Goal: Task Accomplishment & Management: Complete application form

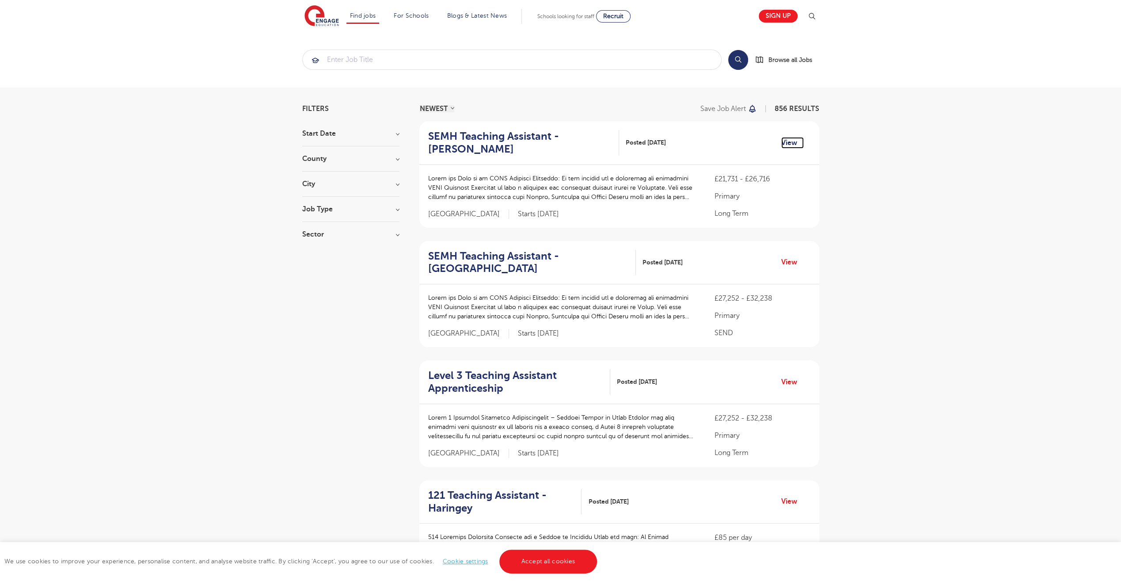
click at [668, 138] on link "View" at bounding box center [792, 142] width 23 height 11
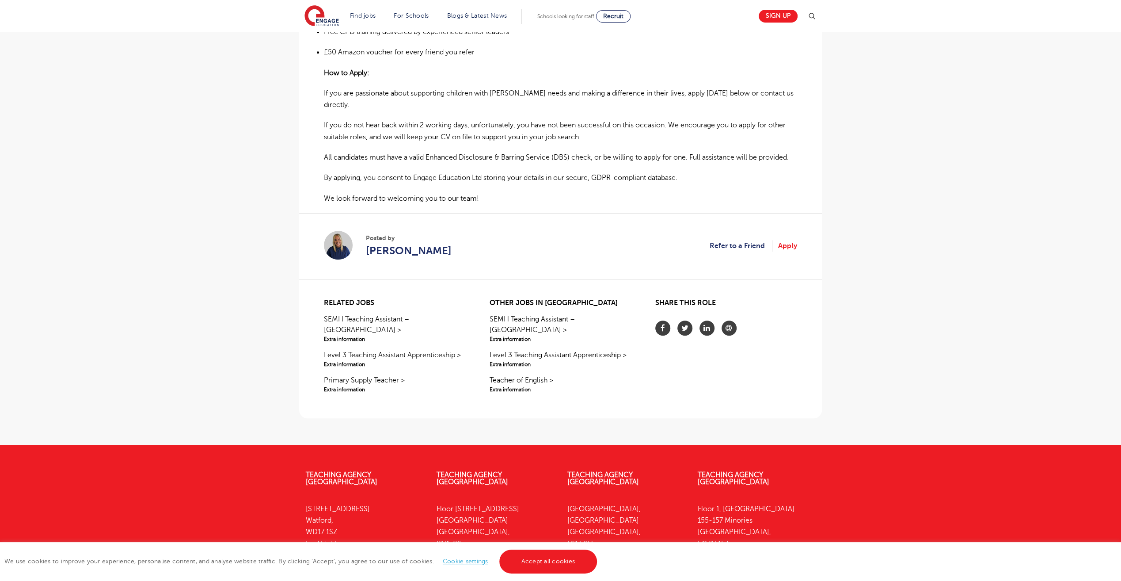
scroll to position [722, 0]
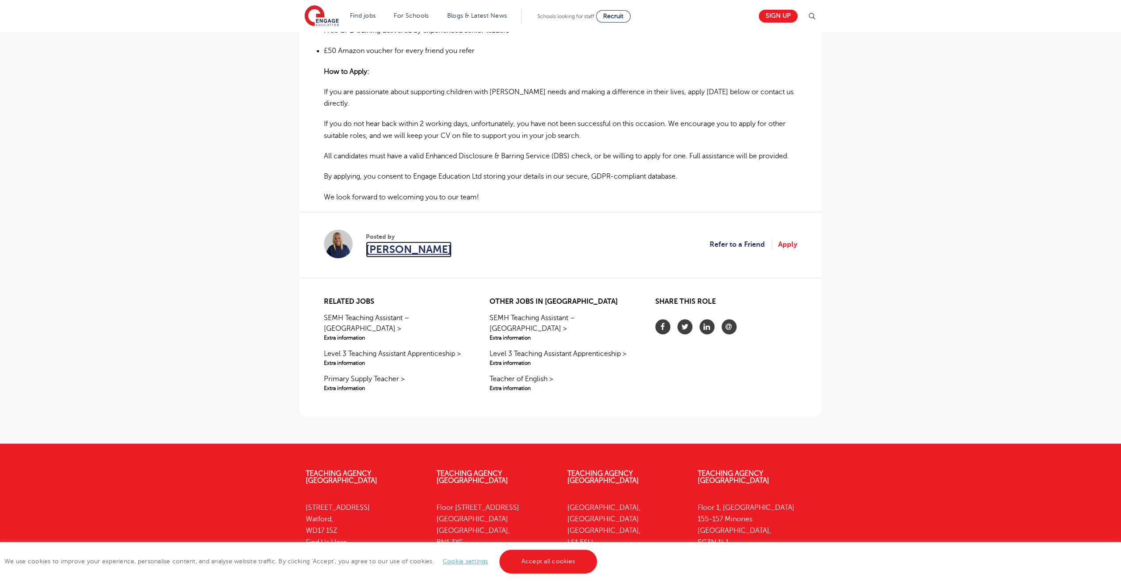
click at [390, 241] on span "Hannah Day" at bounding box center [409, 249] width 86 height 16
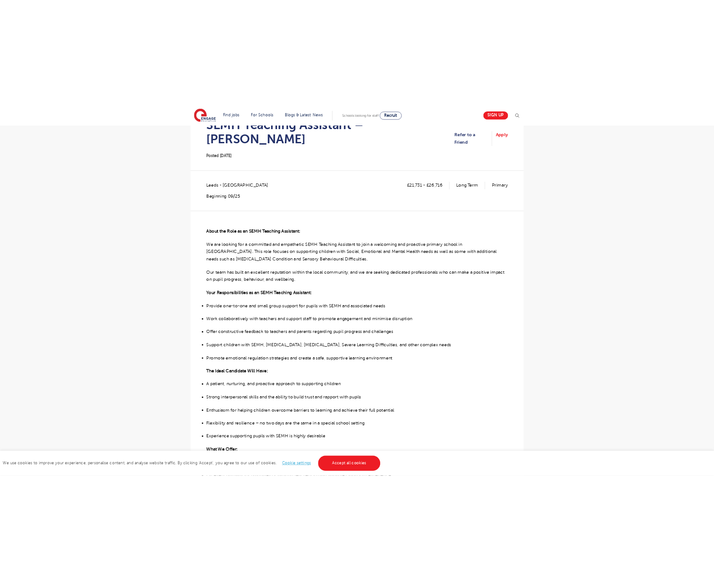
scroll to position [0, 0]
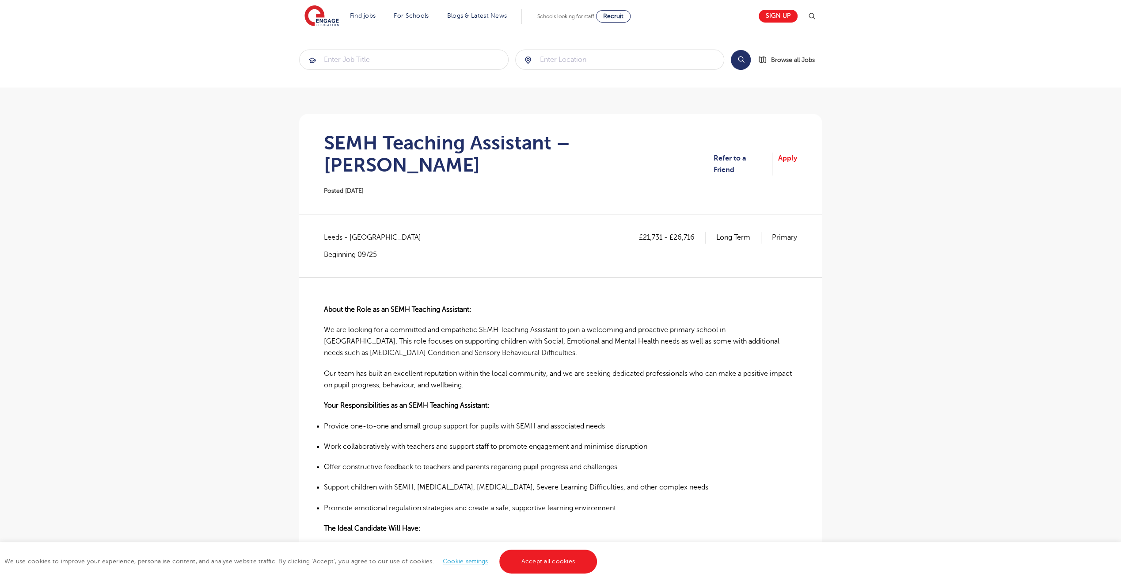
click at [173, 156] on main "Search Browse all Jobs SEMH Teaching Assistant – Wakefield Posted 26/08/25 Refe…" at bounding box center [560, 583] width 1121 height 1166
click at [249, 208] on main "Search Browse all Jobs SEMH Teaching Assistant – Wakefield Posted 26/08/25 Refe…" at bounding box center [560, 583] width 1121 height 1166
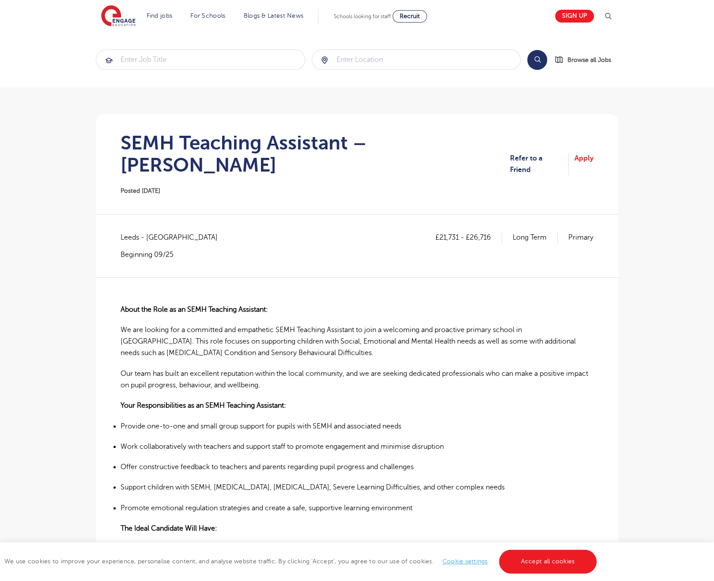
click at [632, 134] on main "Search Browse all Jobs SEMH Teaching Assistant – Wakefield Posted 26/08/25 Refe…" at bounding box center [357, 583] width 714 height 1166
click at [415, 183] on section "SEMH Teaching Assistant – Wakefield Posted 26/08/25 Refer to a Friend Apply" at bounding box center [357, 164] width 509 height 100
click at [438, 178] on section "SEMH Teaching Assistant – Wakefield Posted 26/08/25 Refer to a Friend Apply" at bounding box center [357, 164] width 509 height 100
click at [365, 173] on div "SEMH Teaching Assistant – Wakefield Posted 26/08/25" at bounding box center [316, 164] width 390 height 65
click at [270, 235] on div "£21,731 - £26,716 Long Term Primary Leeds - Leeds Beginning 09/25" at bounding box center [357, 245] width 473 height 27
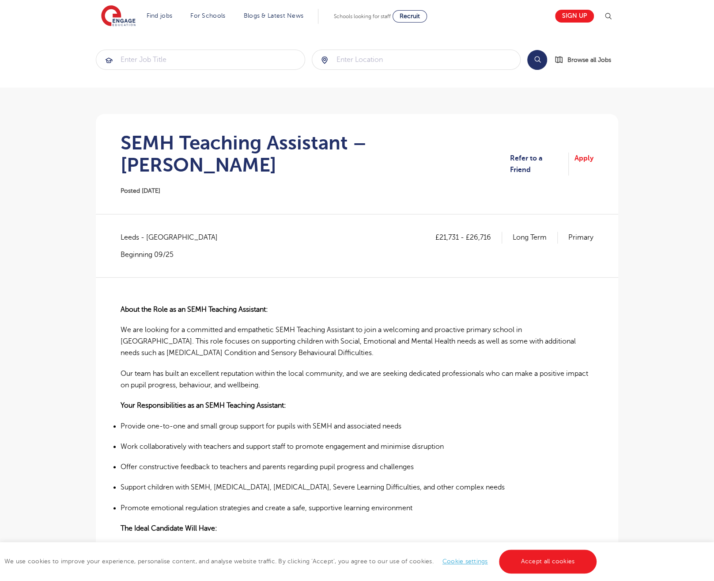
click at [317, 304] on p "About the Role as an SEMH Teaching Assistant:" at bounding box center [357, 309] width 473 height 11
click at [391, 237] on div "£21,731 - £26,716 Long Term Primary Leeds - Leeds Beginning 09/25" at bounding box center [357, 254] width 473 height 45
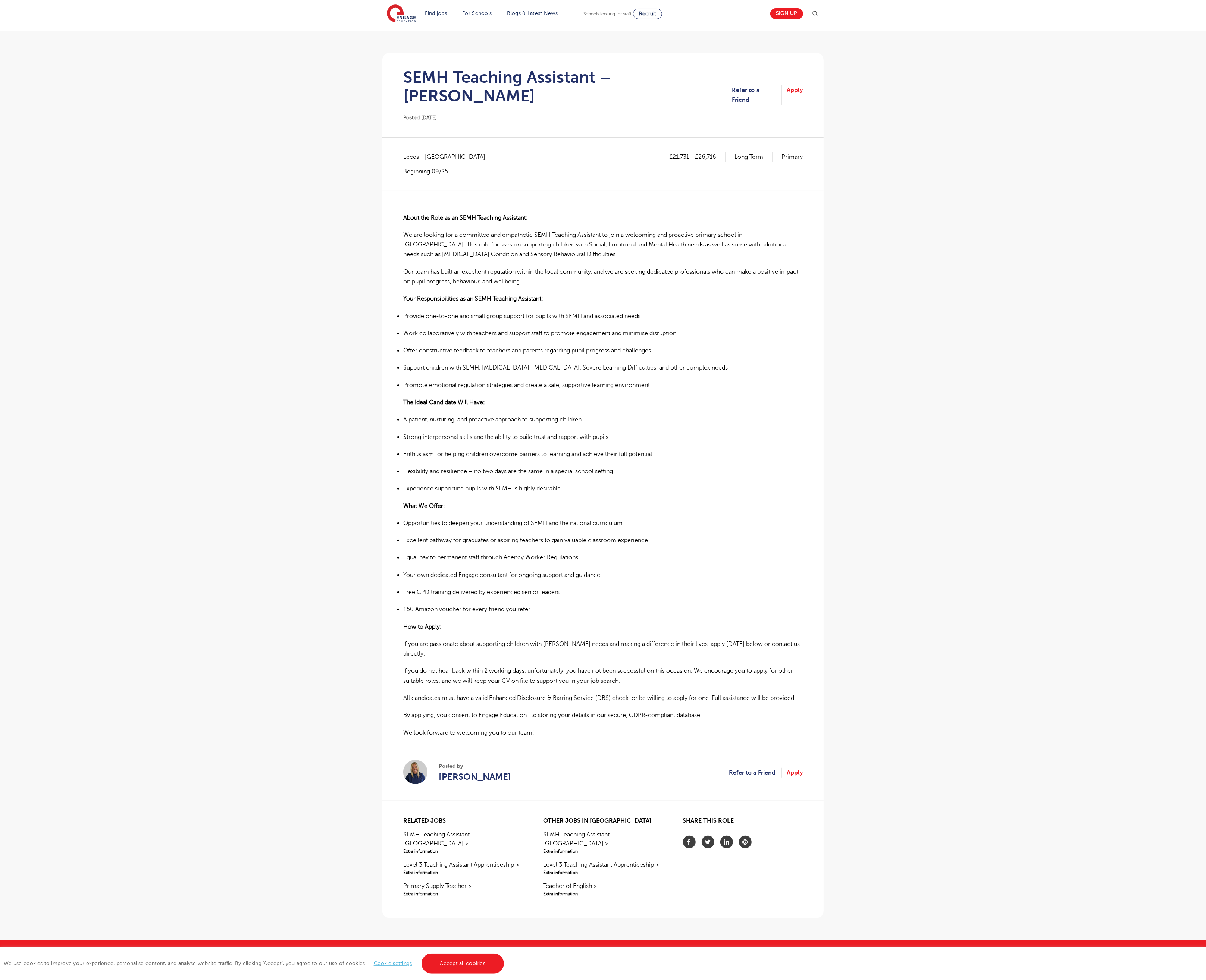
scroll to position [44, 0]
click at [867, 311] on main "Search Browse all Jobs SEMH Teaching Assistant – Wakefield Posted 26/08/25 Refe…" at bounding box center [603, 448] width 1206 height 984
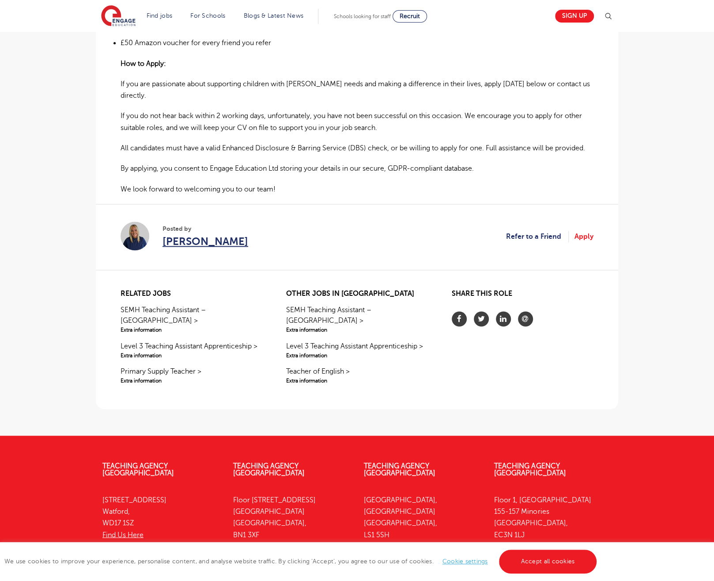
scroll to position [759, 0]
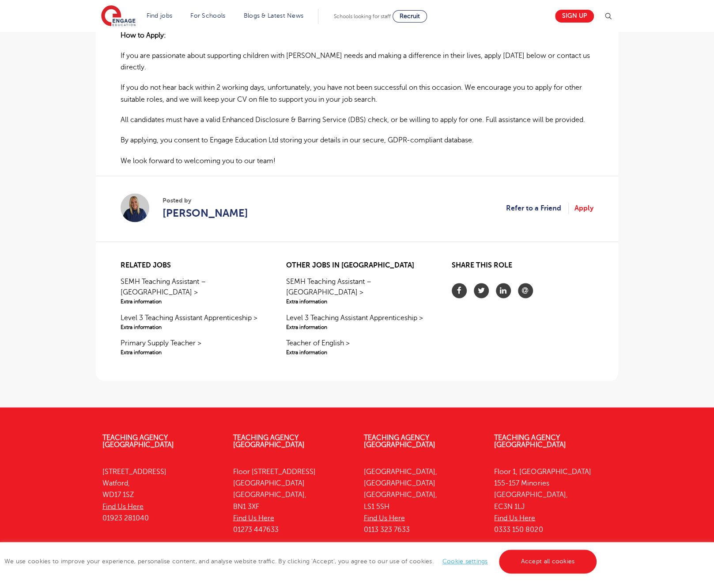
click at [308, 175] on section "Posted by Hannah Day Refer to a Friend Apply" at bounding box center [357, 208] width 473 height 66
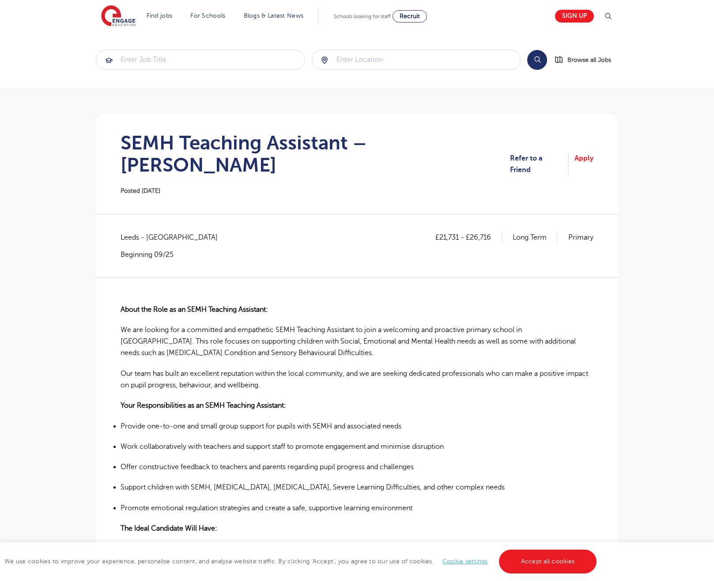
scroll to position [759, 0]
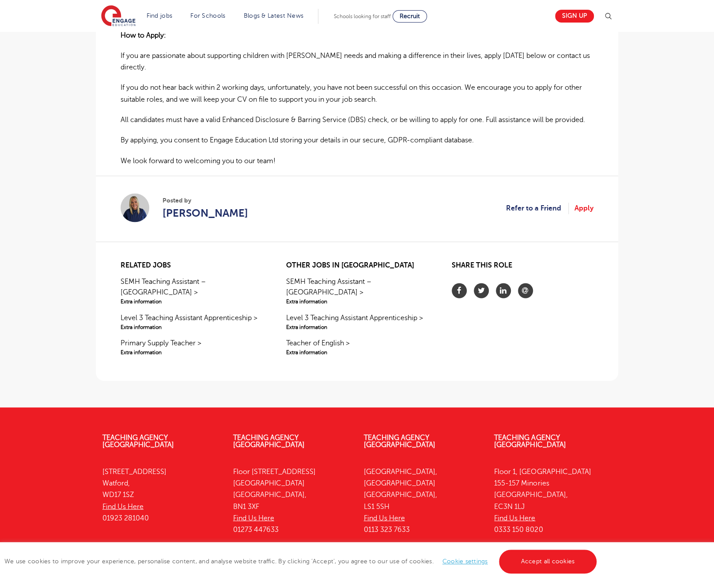
click at [284, 183] on section "Posted by Hannah Day Refer to a Friend Apply" at bounding box center [357, 208] width 473 height 66
click at [246, 175] on section "Posted by Hannah Day Refer to a Friend Apply" at bounding box center [357, 208] width 473 height 66
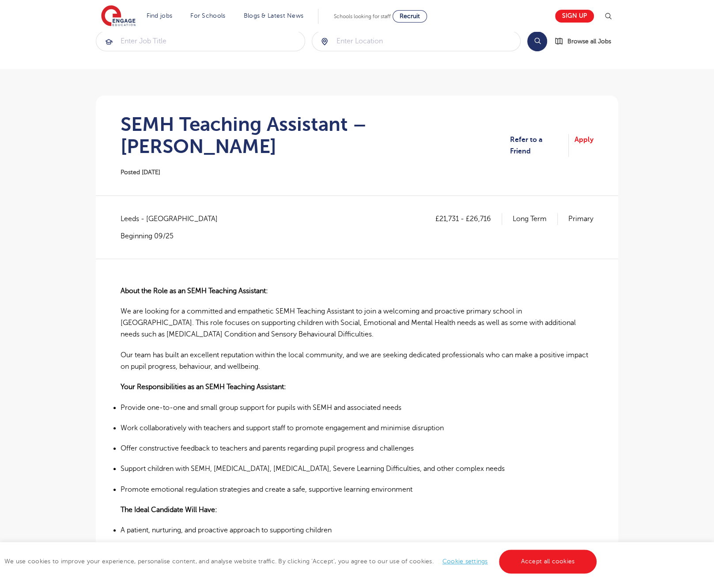
scroll to position [19, 0]
click at [562, 146] on section "SEMH Teaching Assistant – Wakefield Posted 26/08/25 Refer to a Friend Apply" at bounding box center [357, 145] width 509 height 100
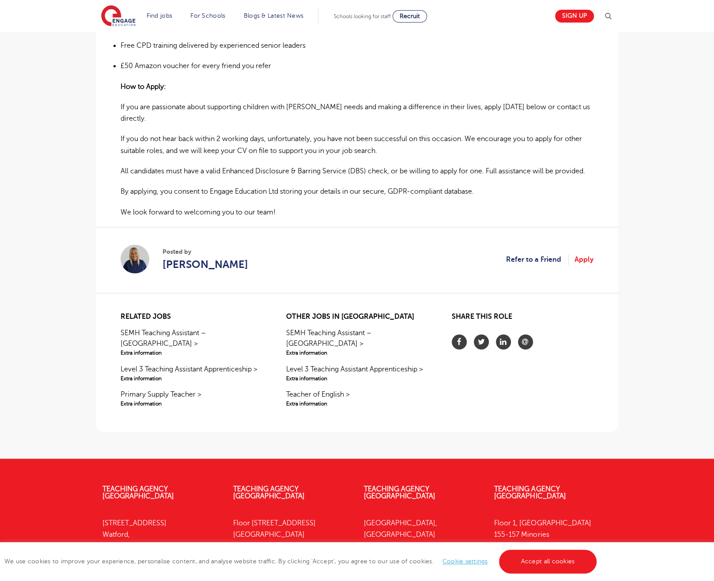
scroll to position [759, 0]
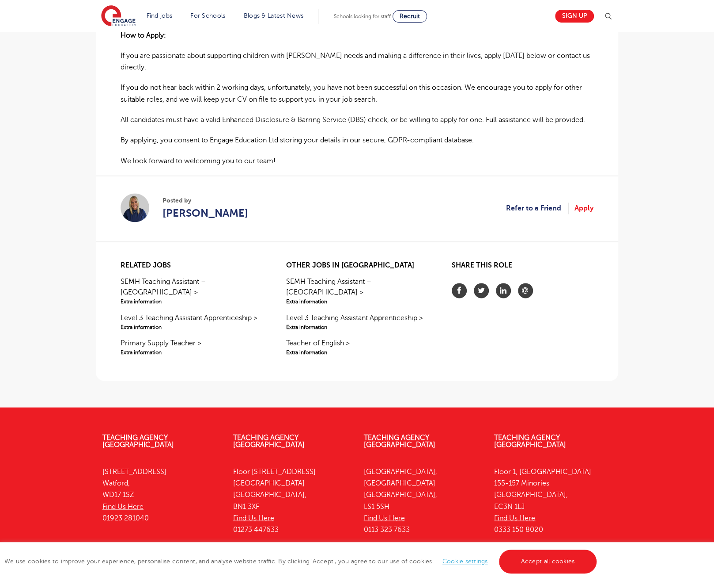
click at [366, 248] on section "Related jobs SEMH Teaching Assistant – Leeds > Extra information Level 3 Teachi…" at bounding box center [357, 314] width 509 height 133
click at [609, 296] on section "Related jobs SEMH Teaching Assistant – Leeds > Extra information Level 3 Teachi…" at bounding box center [357, 314] width 509 height 133
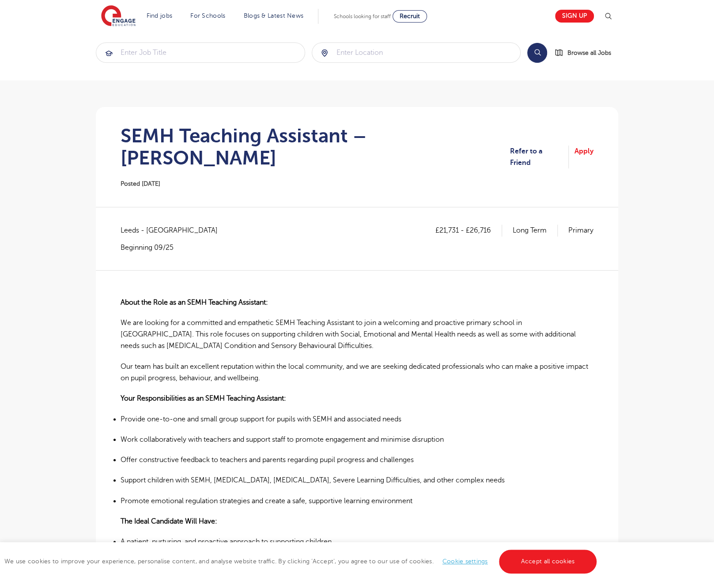
scroll to position [0, 0]
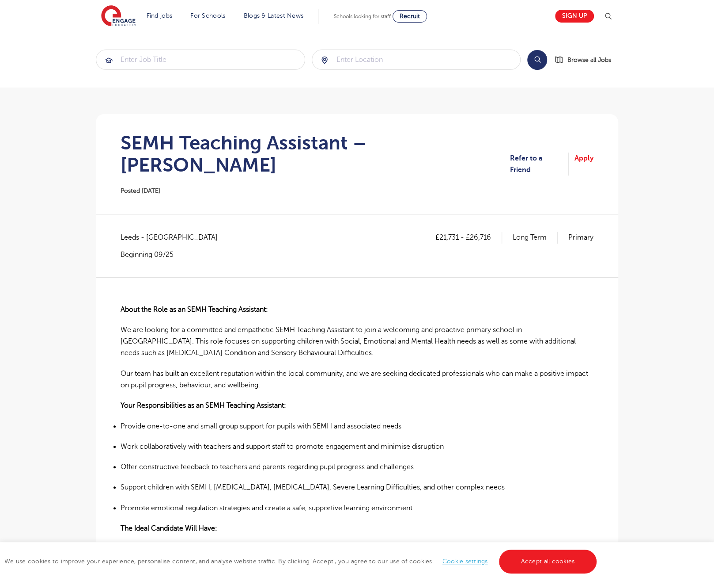
click at [454, 163] on div "SEMH Teaching Assistant – Wakefield Posted 26/08/25" at bounding box center [316, 164] width 390 height 65
click at [682, 190] on main "Search Browse all Jobs SEMH Teaching Assistant – Wakefield Posted 26/08/25 Refe…" at bounding box center [357, 583] width 714 height 1166
click at [246, 171] on div "SEMH Teaching Assistant – Wakefield Posted 26/08/25" at bounding box center [316, 164] width 390 height 65
click at [555, 128] on section "SEMH Teaching Assistant – Wakefield Posted 26/08/25 Refer to a Friend Apply" at bounding box center [357, 164] width 509 height 100
click at [545, 153] on link "Refer to a Friend" at bounding box center [539, 163] width 59 height 23
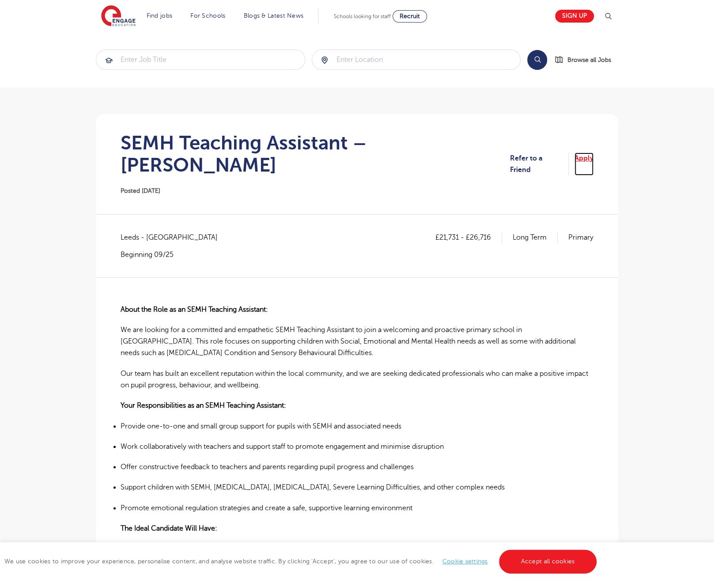
click at [590, 152] on link "Apply" at bounding box center [584, 163] width 19 height 23
click at [518, 152] on link "Refer to a Friend" at bounding box center [539, 163] width 59 height 23
click at [544, 153] on link "Refer to a Friend" at bounding box center [539, 163] width 59 height 23
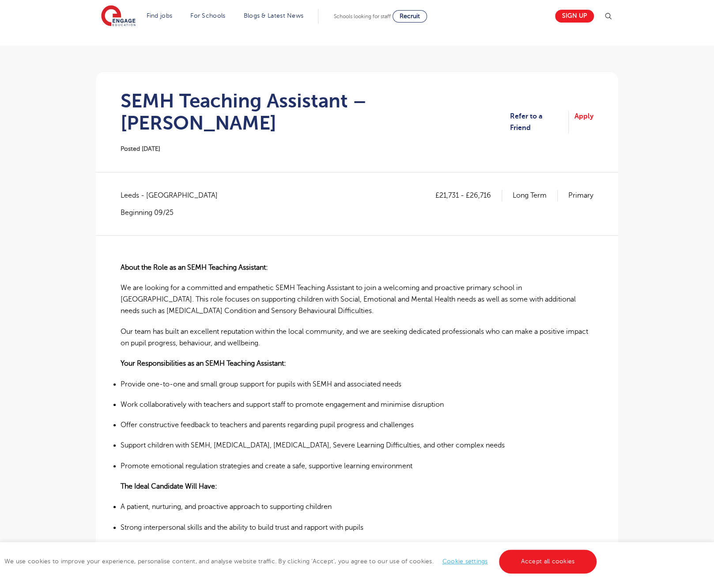
scroll to position [44, 0]
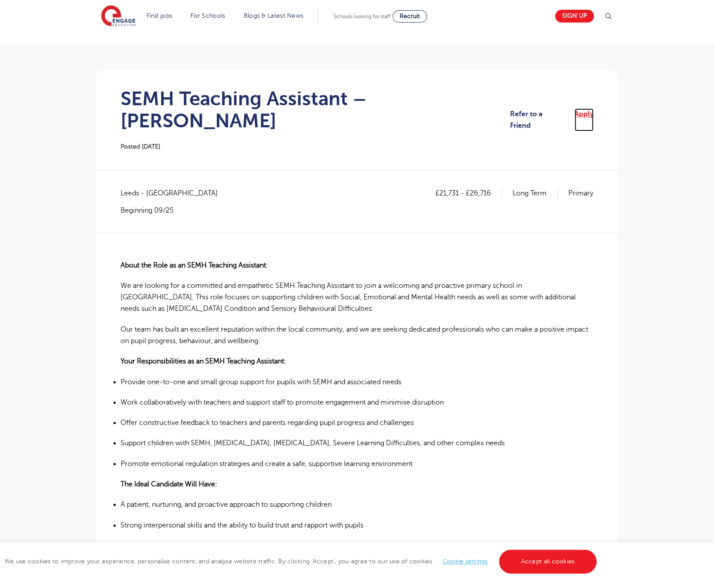
click at [588, 112] on link "Apply" at bounding box center [584, 119] width 19 height 23
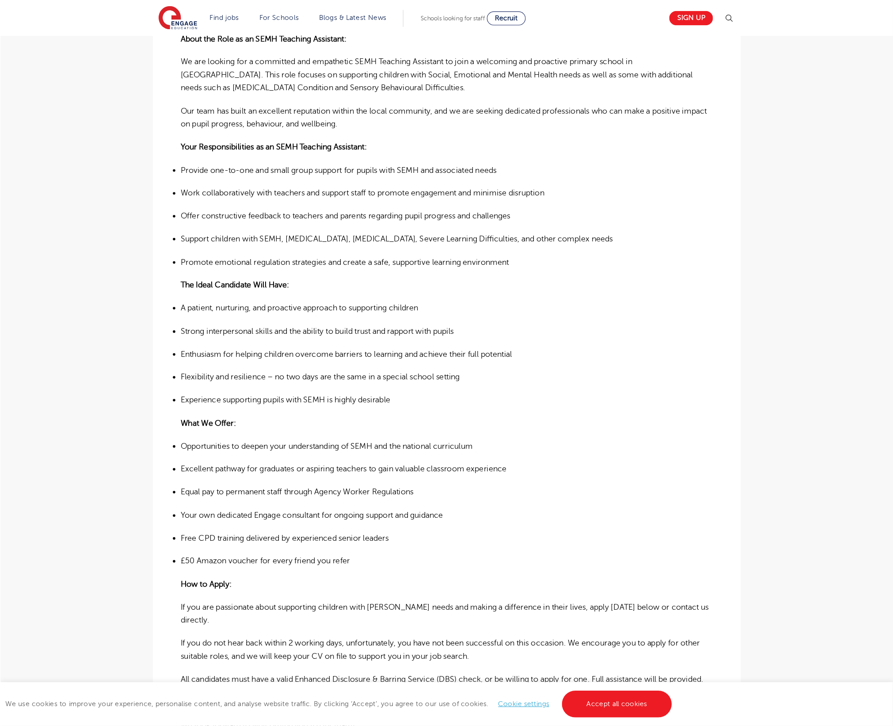
scroll to position [275, 0]
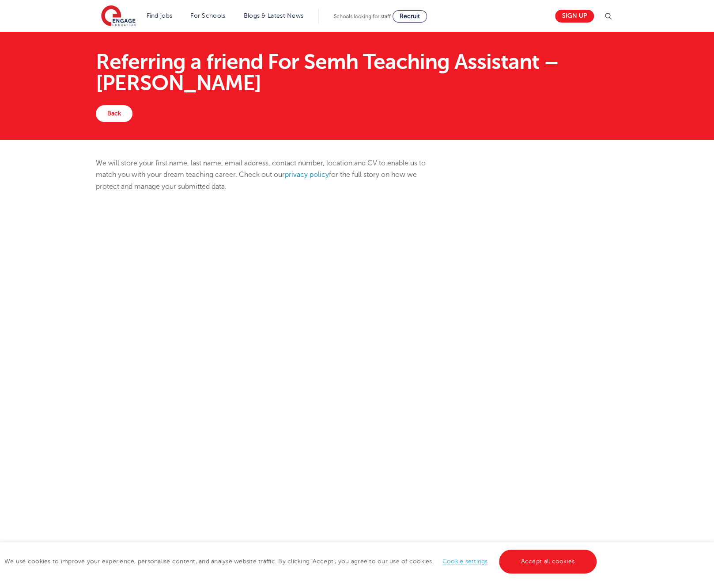
scroll to position [9, 0]
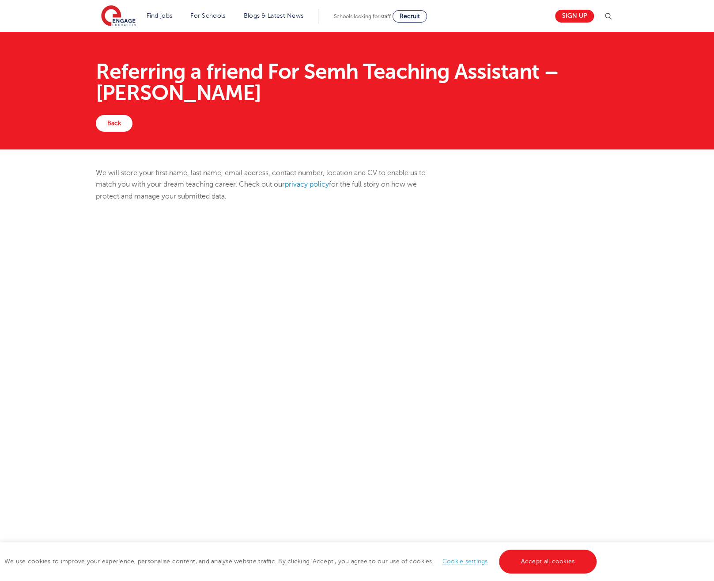
scroll to position [70, 0]
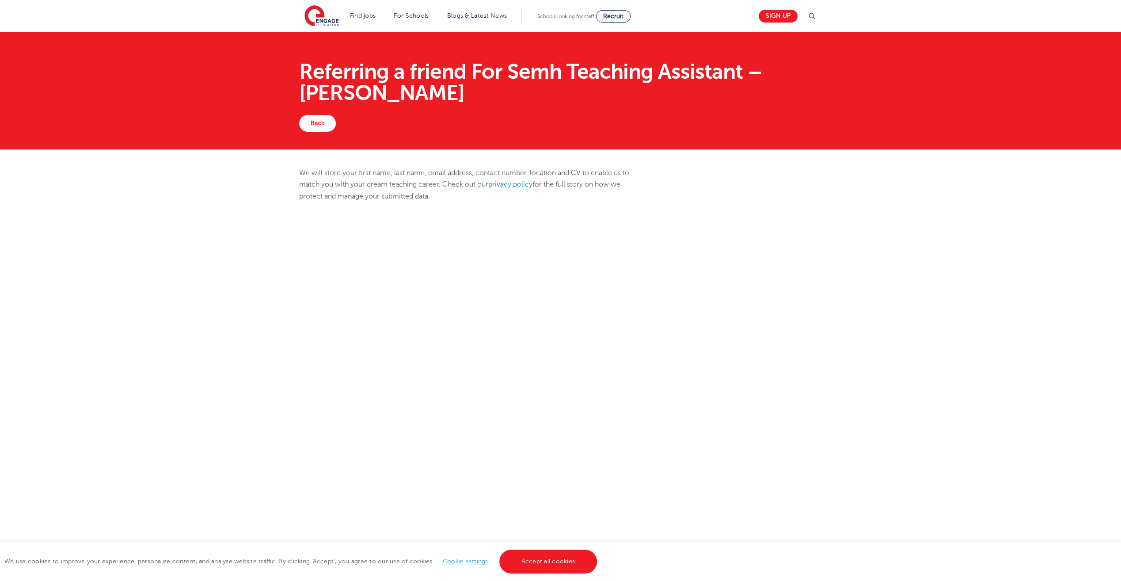
click at [346, 196] on p "We will store your first name, last name, email address, contact number, locati…" at bounding box center [471, 184] width 344 height 35
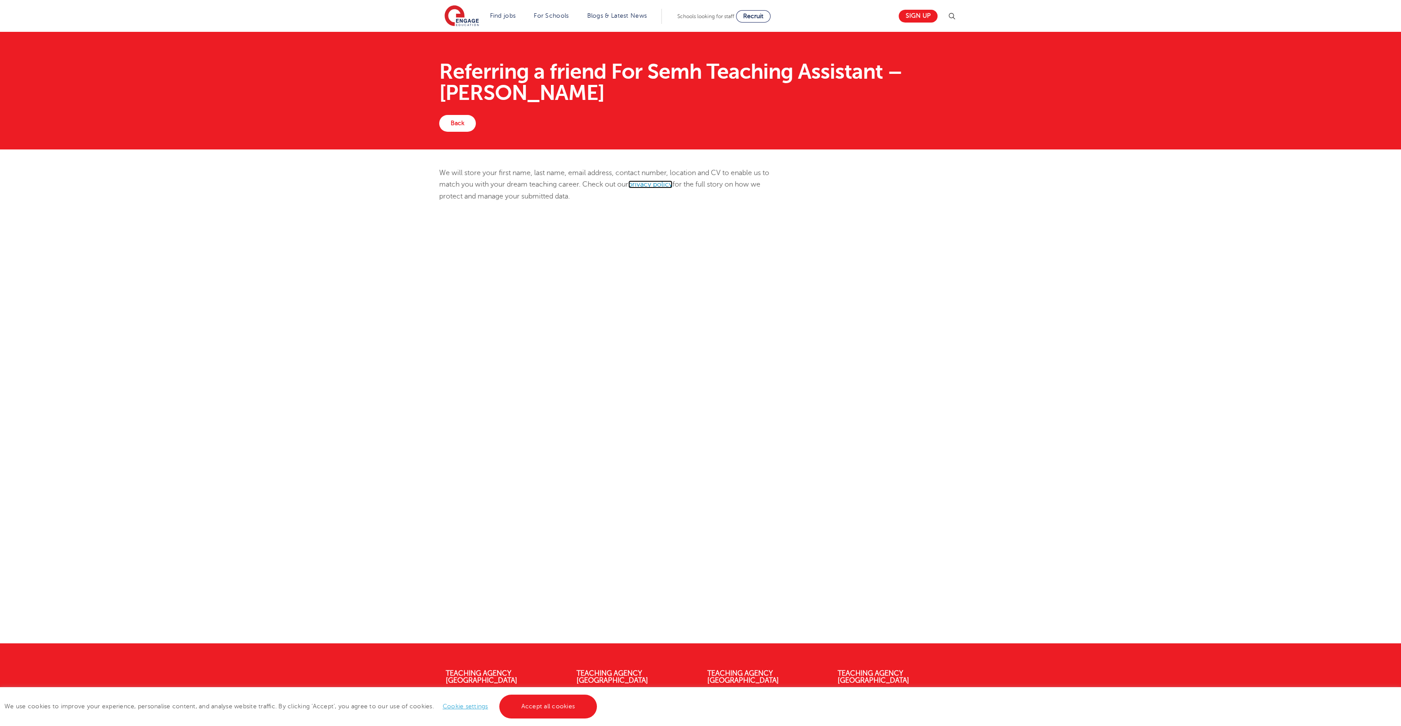
click at [650, 183] on link "privacy policy" at bounding box center [650, 184] width 44 height 8
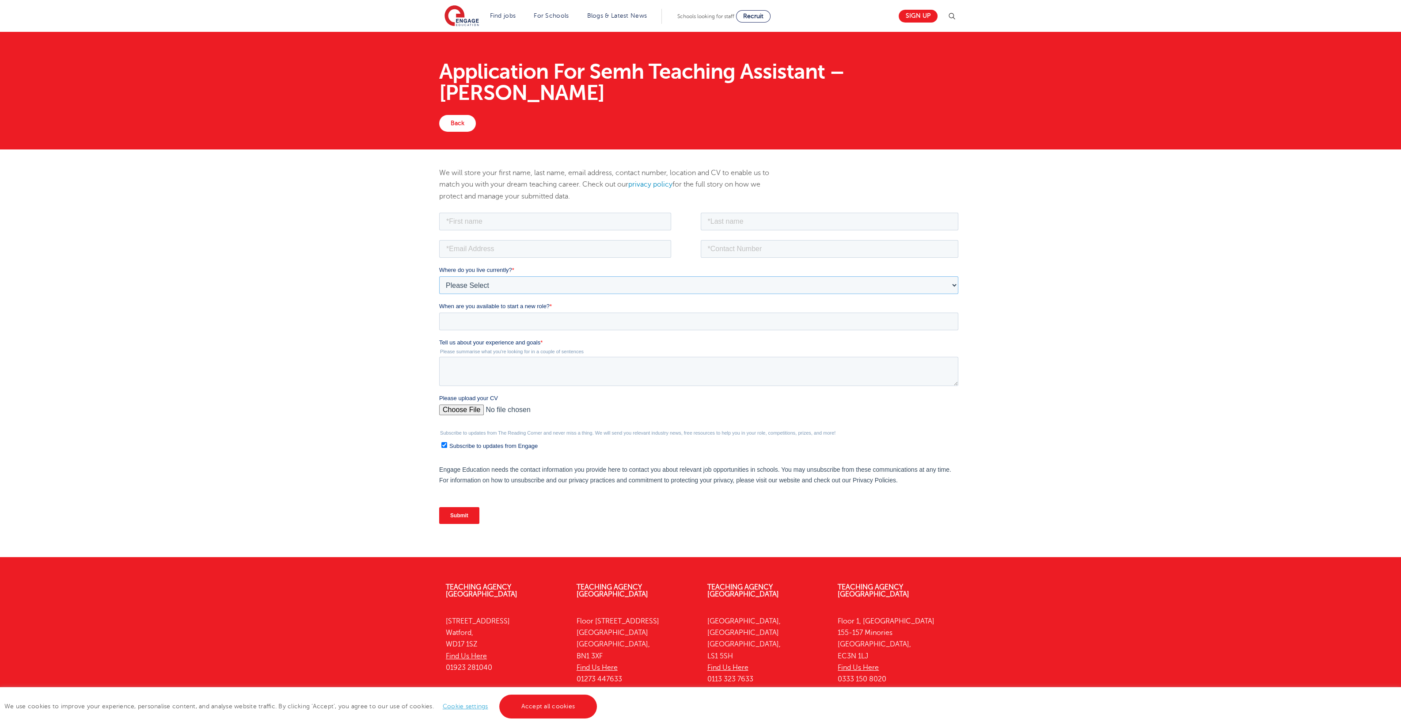
click at [509, 285] on select "Please Select [GEOGRAPHIC_DATA] [GEOGRAPHIC_DATA] [GEOGRAPHIC_DATA] [GEOGRAPHIC…" at bounding box center [698, 285] width 519 height 18
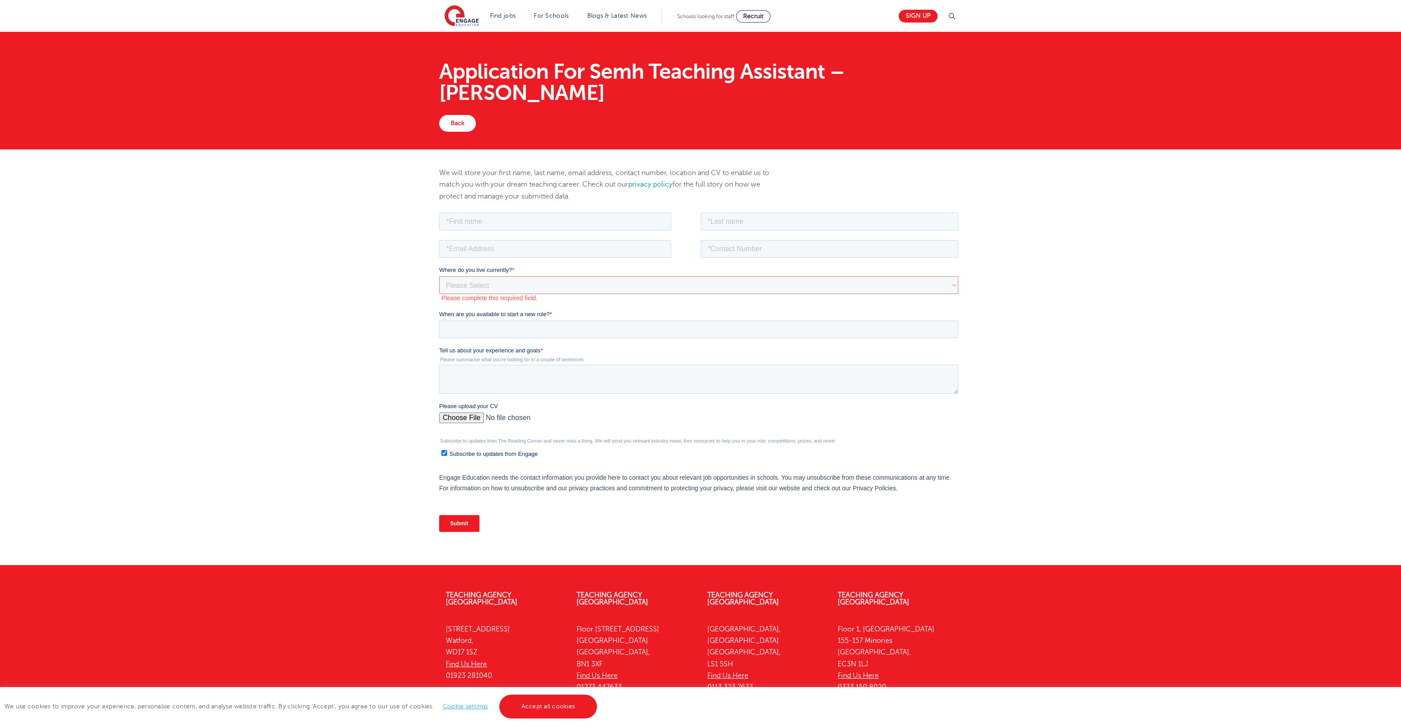
click at [354, 308] on div "We will store your first name, last name, email address, contact number, locati…" at bounding box center [700, 356] width 1401 height 415
click at [517, 283] on select "Please Select [GEOGRAPHIC_DATA] [GEOGRAPHIC_DATA] [GEOGRAPHIC_DATA] [GEOGRAPHIC…" at bounding box center [698, 285] width 519 height 18
